Goal: Transaction & Acquisition: Purchase product/service

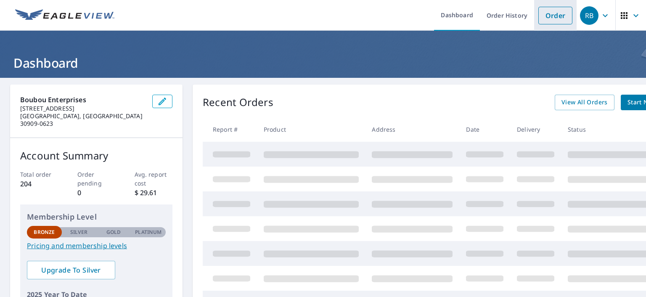
click at [567, 18] on link "Order" at bounding box center [556, 16] width 34 height 18
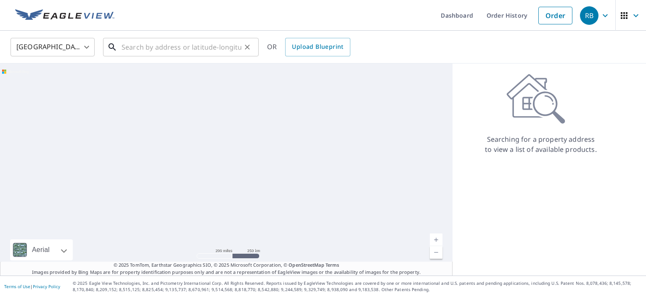
click at [204, 43] on input "text" at bounding box center [182, 47] width 120 height 24
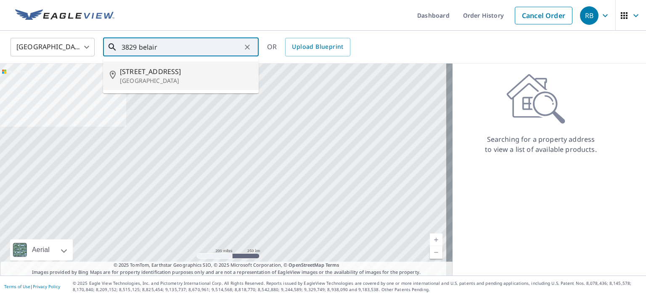
click at [146, 78] on p "[GEOGRAPHIC_DATA]" at bounding box center [186, 81] width 132 height 8
type input "[STREET_ADDRESS]"
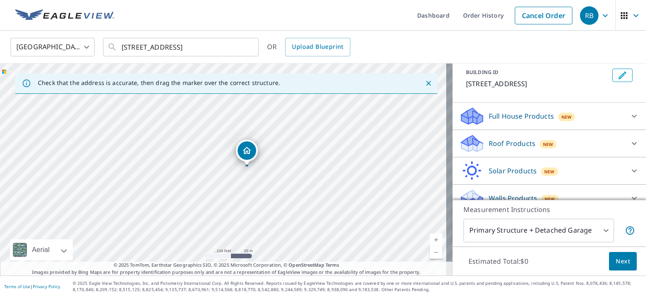
scroll to position [49, 0]
click at [630, 137] on icon at bounding box center [635, 142] width 10 height 10
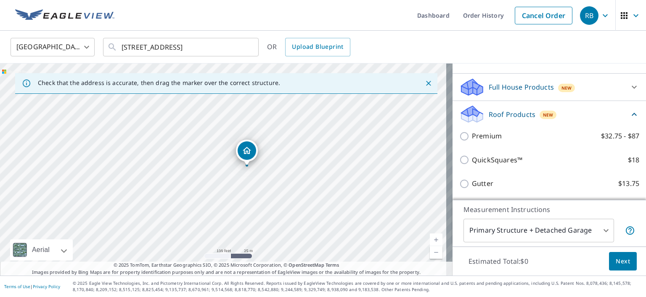
scroll to position [91, 0]
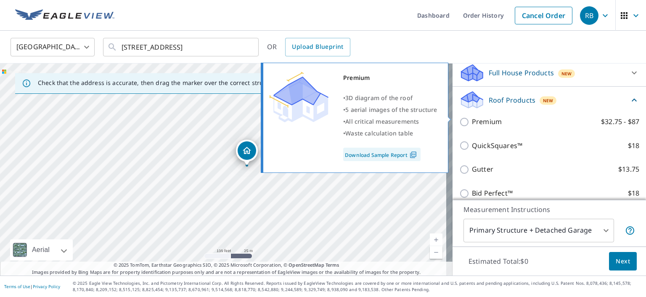
click at [460, 119] on input "Premium $32.75 - $87" at bounding box center [466, 122] width 13 height 10
checkbox input "true"
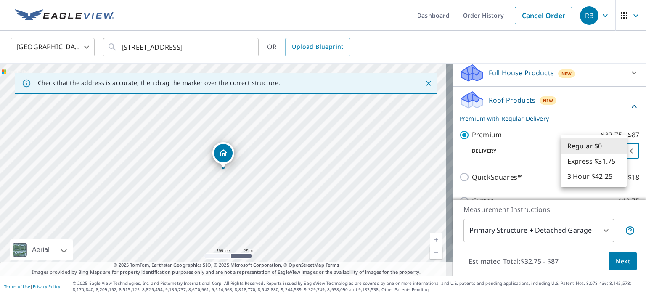
click at [612, 140] on body "RB RB Dashboard Order History Cancel Order RB [GEOGRAPHIC_DATA] [GEOGRAPHIC_DAT…" at bounding box center [323, 148] width 646 height 297
click at [612, 140] on li "Regular $0" at bounding box center [594, 145] width 66 height 15
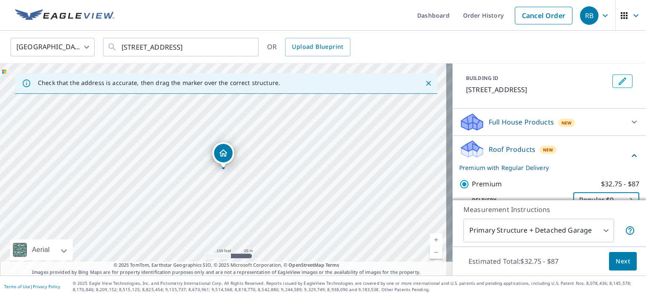
scroll to position [39, 0]
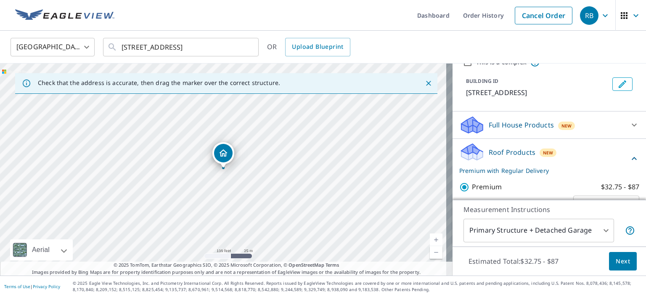
click at [599, 115] on div "Full House Products New" at bounding box center [542, 125] width 165 height 20
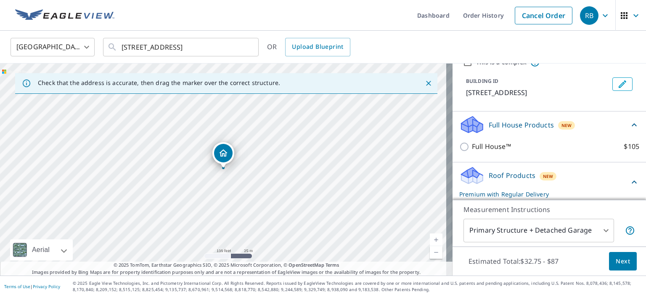
click at [610, 117] on div "Full House Products New" at bounding box center [545, 125] width 170 height 20
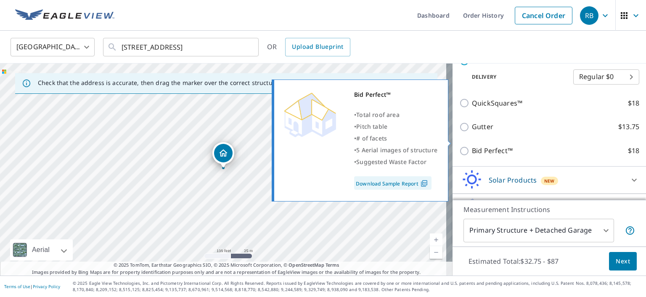
scroll to position [123, 0]
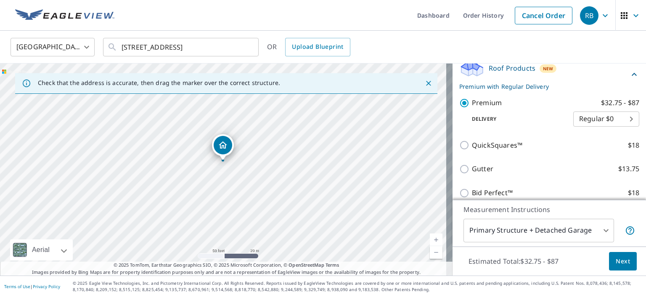
drag, startPoint x: 96, startPoint y: 194, endPoint x: 303, endPoint y: 139, distance: 213.2
click at [303, 139] on div "[STREET_ADDRESS]" at bounding box center [226, 170] width 453 height 212
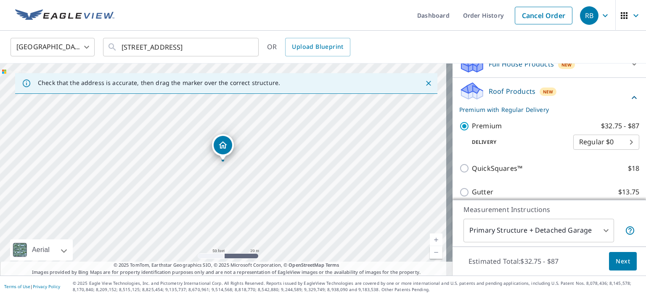
scroll to position [165, 0]
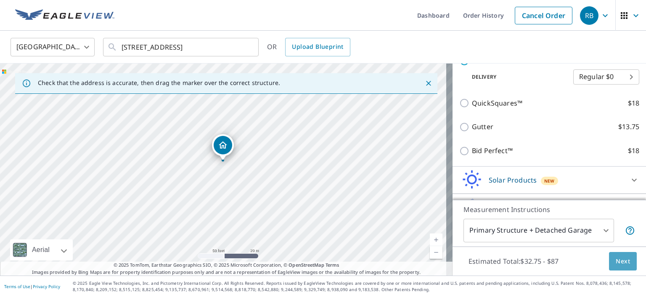
click at [624, 263] on button "Next" at bounding box center [623, 261] width 28 height 19
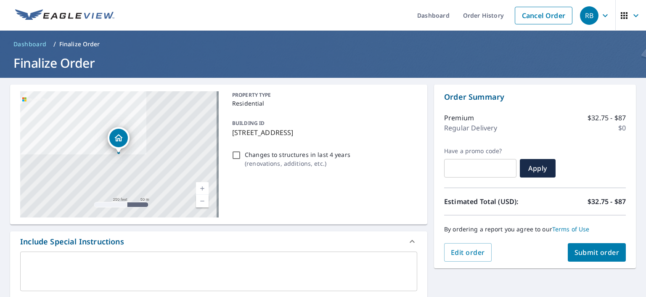
click at [592, 252] on span "Submit order" at bounding box center [597, 252] width 45 height 9
checkbox input "true"
